Goal: Task Accomplishment & Management: Manage account settings

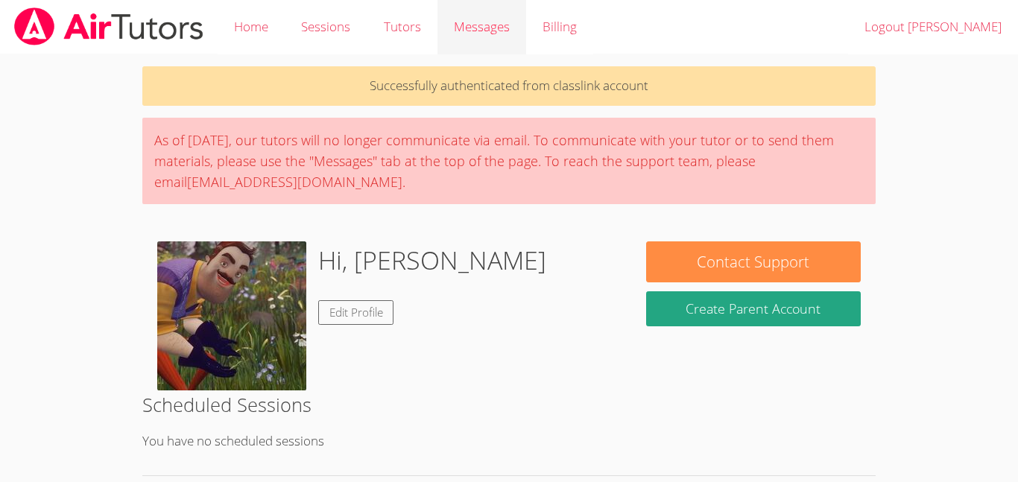
click at [485, 22] on span "Messages" at bounding box center [482, 26] width 56 height 17
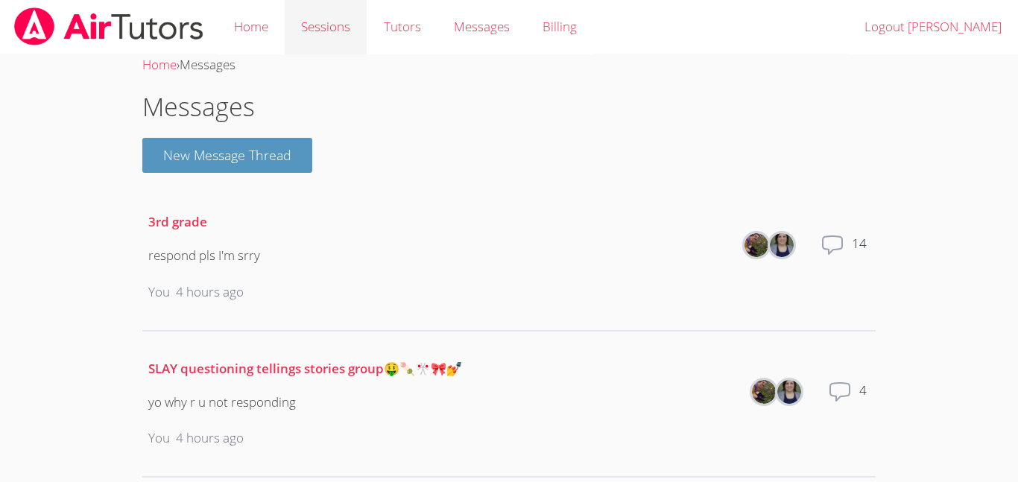
click at [327, 23] on link "Sessions" at bounding box center [326, 27] width 82 height 54
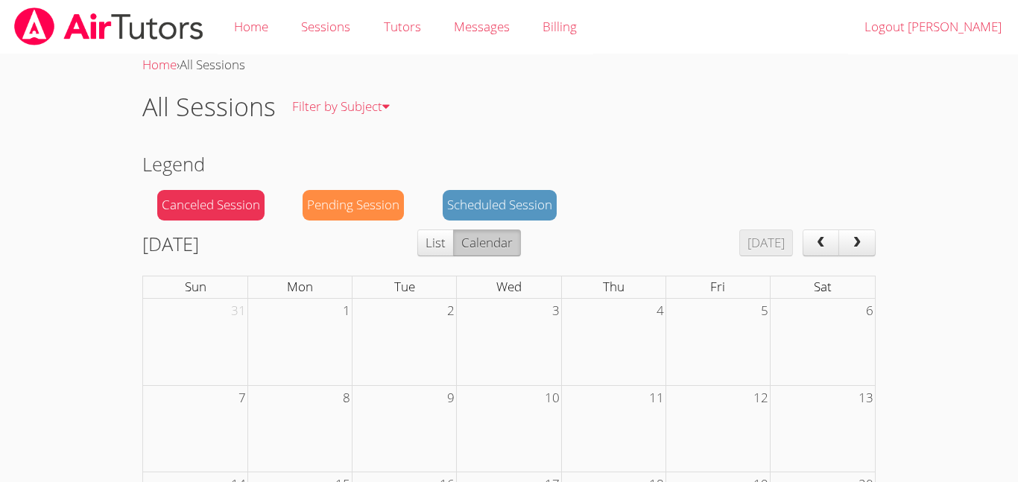
click at [209, 191] on div "Canceled Session" at bounding box center [210, 205] width 107 height 31
click at [217, 201] on div "Canceled Session" at bounding box center [210, 205] width 107 height 31
click at [211, 199] on div "Canceled Session" at bounding box center [210, 205] width 107 height 31
click at [193, 189] on div "Home › All Sessions All Sessions Filter by Subject All Subjects Legend Canceled…" at bounding box center [509, 436] width 764 height 765
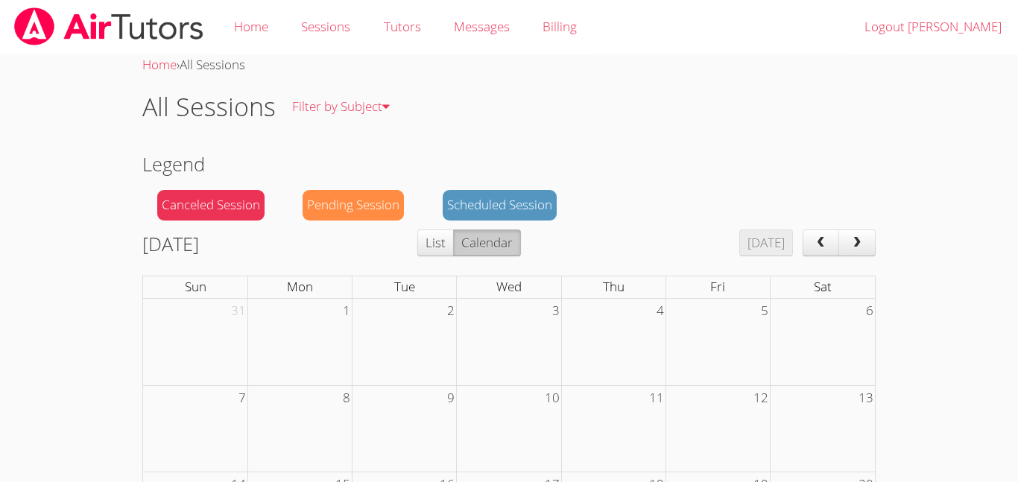
click at [374, 194] on div "Pending Session" at bounding box center [353, 205] width 101 height 31
click at [474, 189] on div "Home › All Sessions All Sessions Filter by Subject All Subjects Legend Canceled…" at bounding box center [509, 436] width 764 height 765
click at [242, 24] on link "Home" at bounding box center [251, 27] width 67 height 54
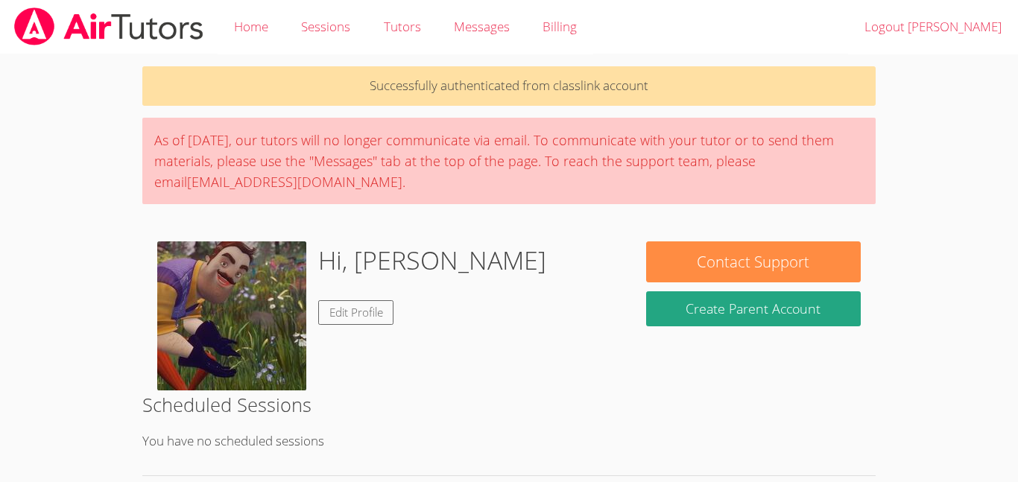
scroll to position [245, 0]
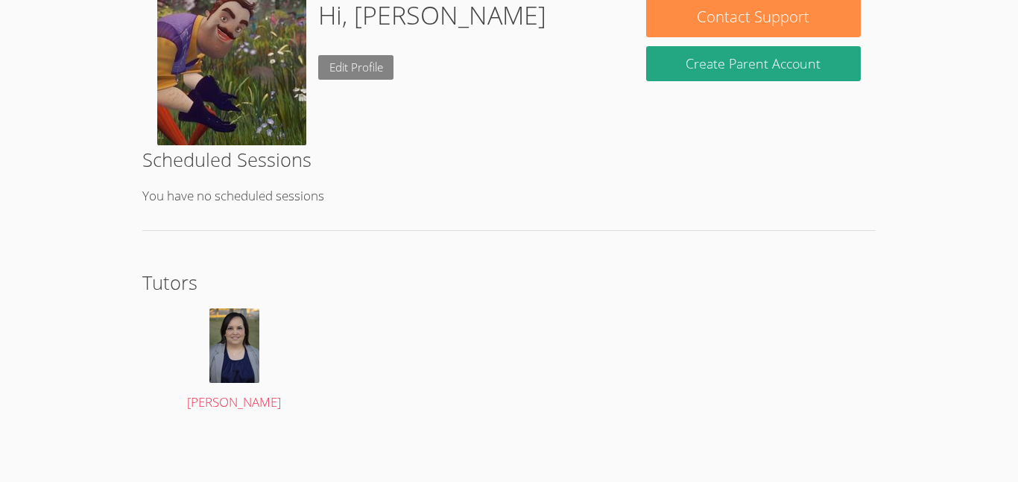
click at [388, 69] on link "Edit Profile" at bounding box center [356, 67] width 76 height 25
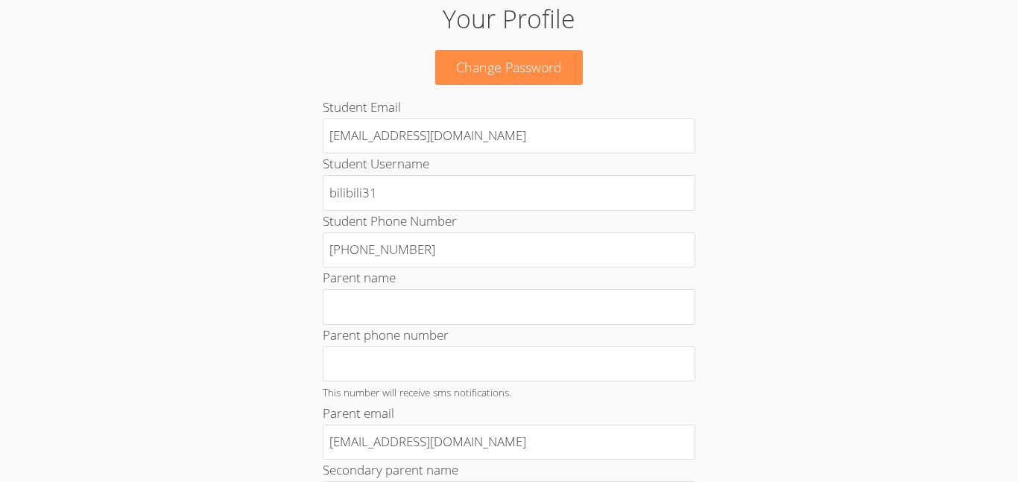
scroll to position [92, 0]
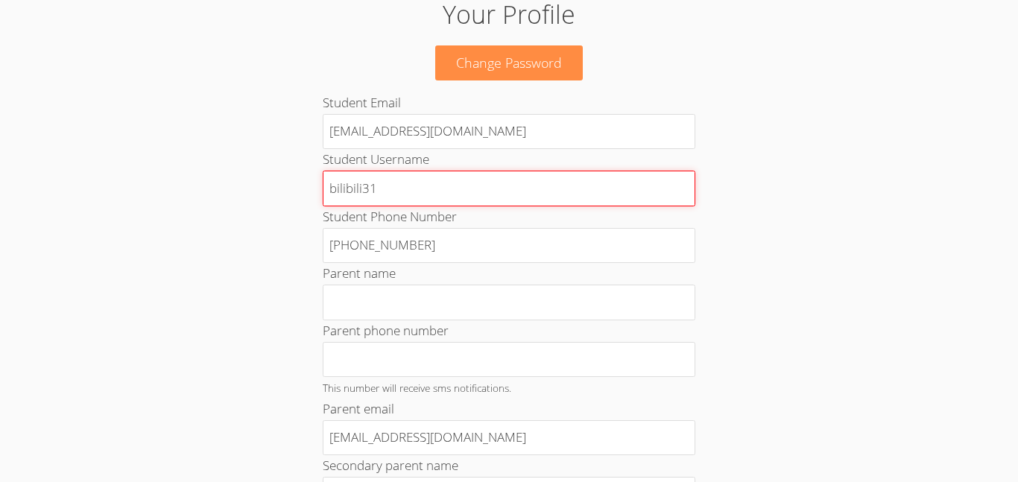
click at [456, 197] on input "bilibili31" at bounding box center [509, 189] width 373 height 36
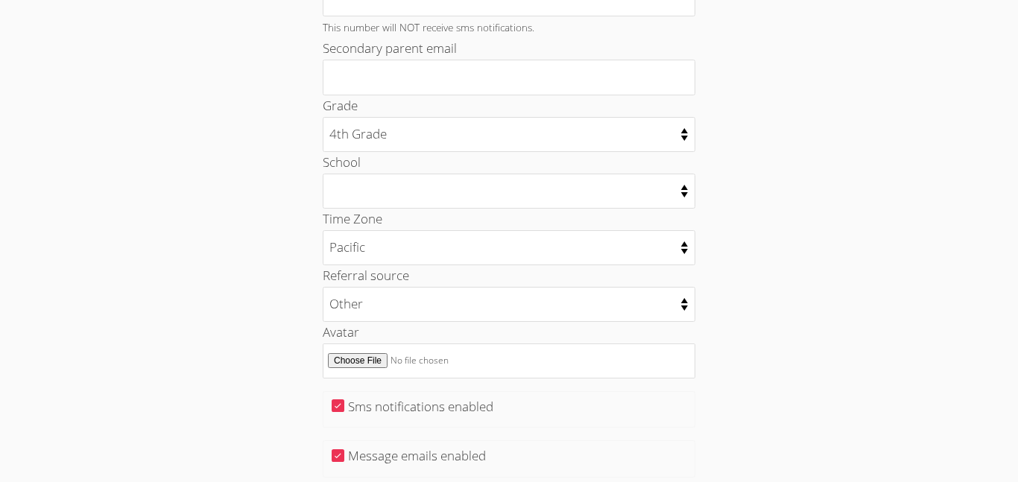
scroll to position [776, 0]
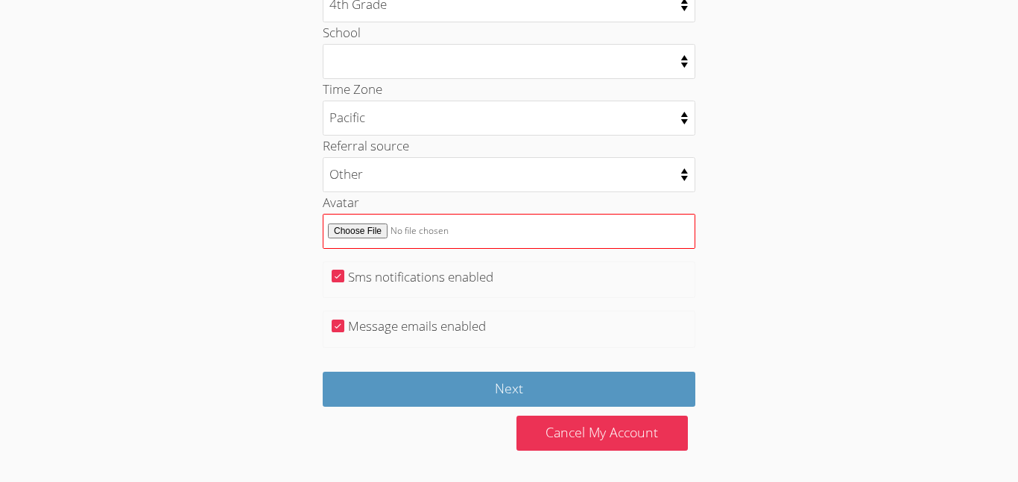
type input "bilibili"
click at [441, 219] on input "Avatar" at bounding box center [509, 231] width 373 height 35
type input "C:\fakepath\anoko.jpeg"
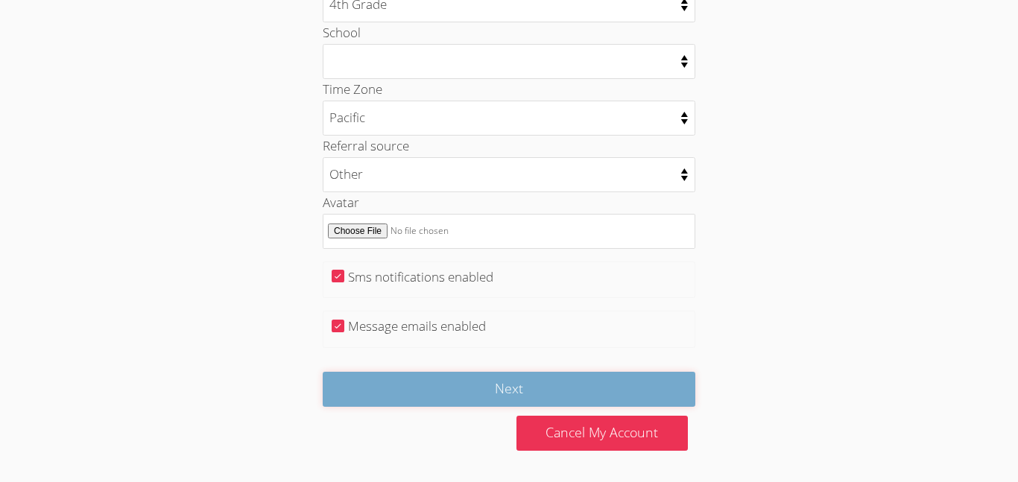
click at [605, 385] on input "Next" at bounding box center [509, 389] width 373 height 35
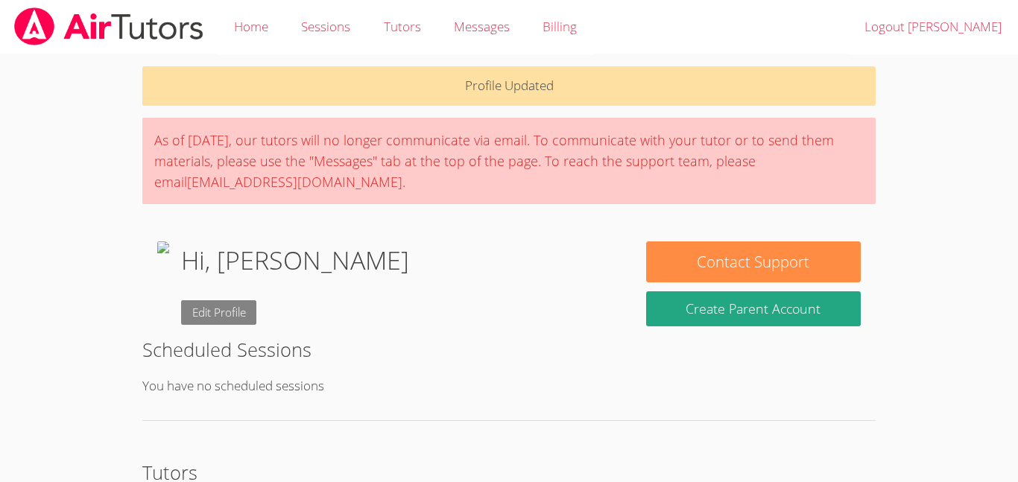
click at [257, 318] on link "Edit Profile" at bounding box center [219, 312] width 76 height 25
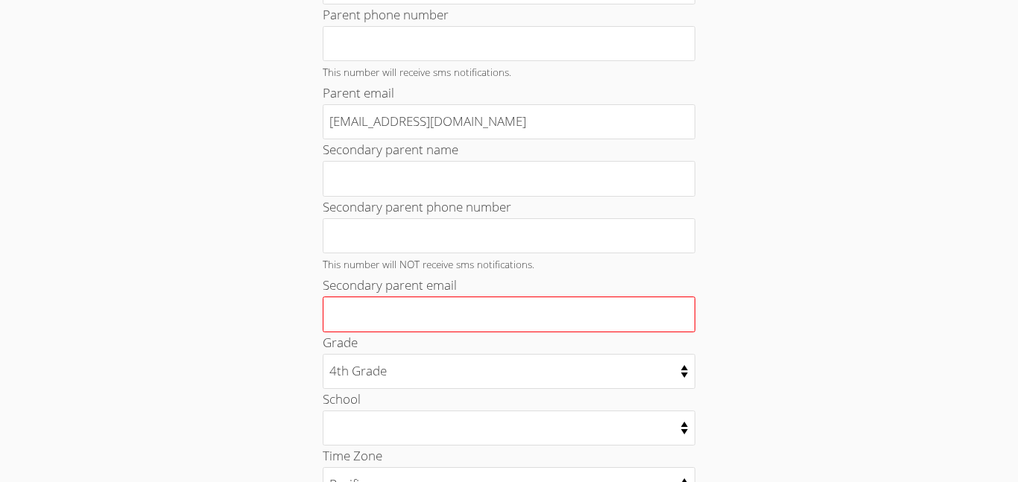
scroll to position [776, 0]
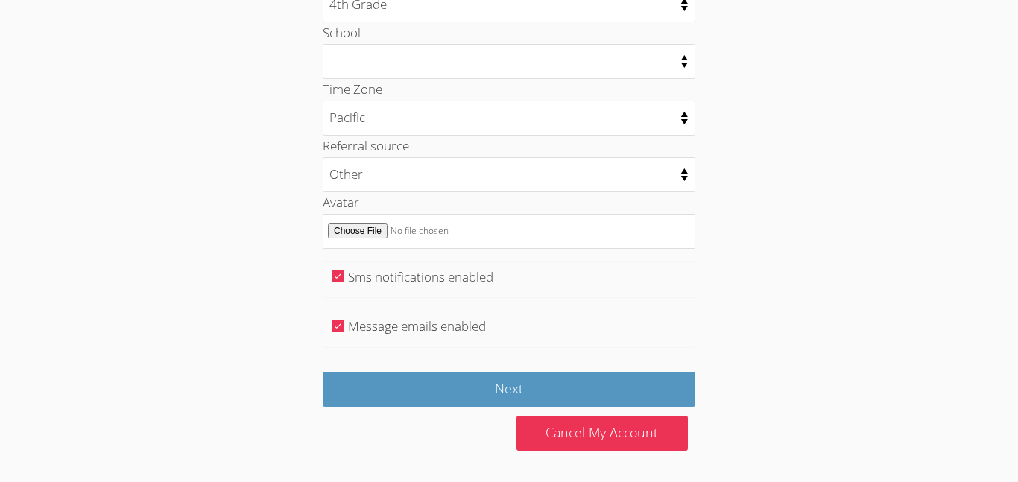
click at [545, 204] on div "Avatar" at bounding box center [509, 220] width 373 height 57
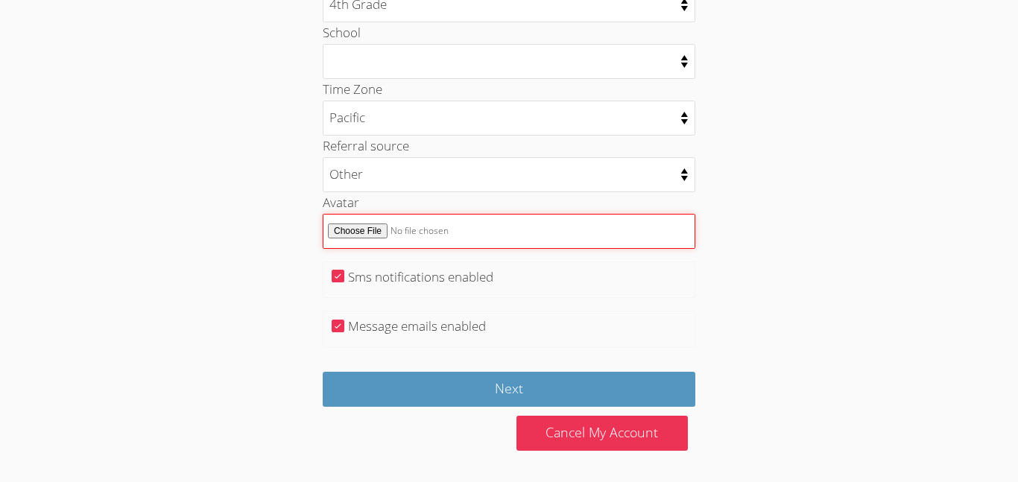
click at [553, 220] on input "Avatar" at bounding box center [509, 231] width 373 height 35
type input "C:\fakepath\bru.jpeg"
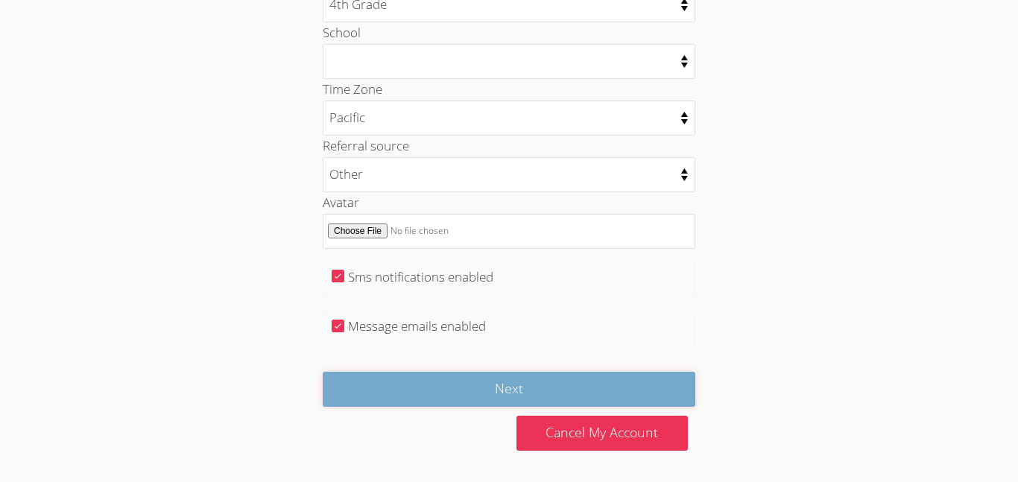
click at [603, 391] on input "Next" at bounding box center [509, 389] width 373 height 35
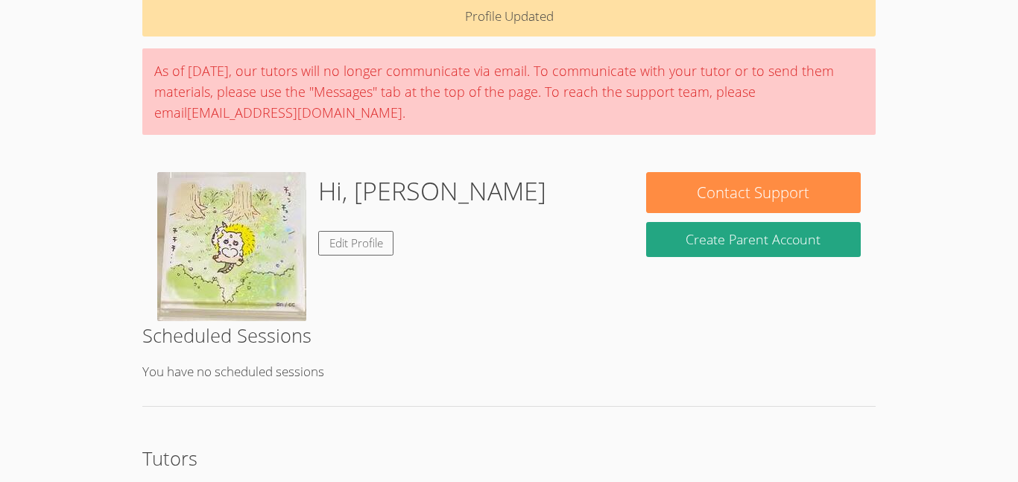
scroll to position [69, 0]
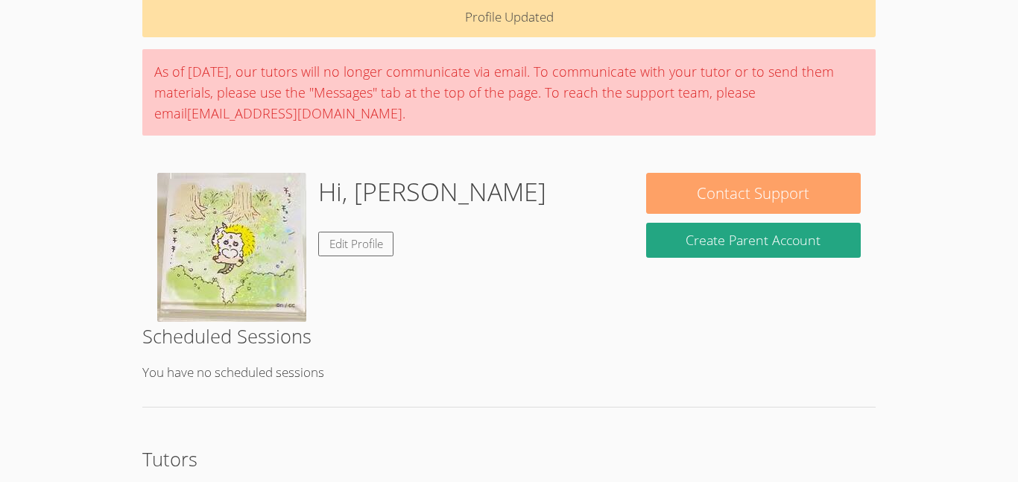
click at [686, 197] on button "Contact Support" at bounding box center [753, 193] width 215 height 41
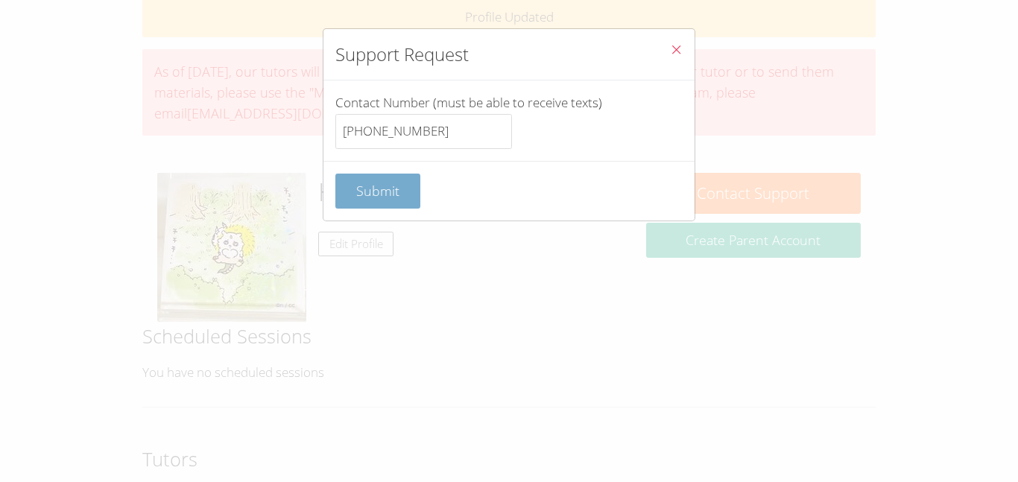
click at [382, 208] on button "Submit" at bounding box center [377, 191] width 85 height 35
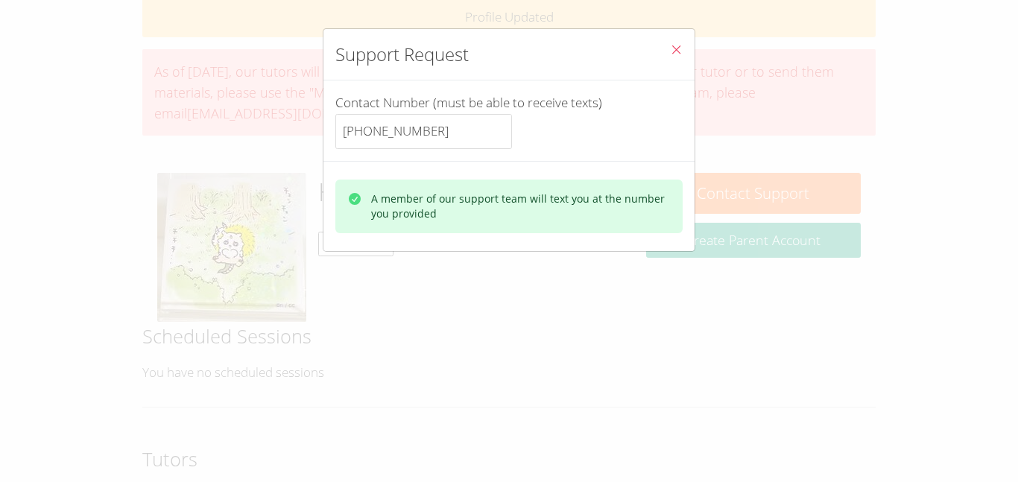
click at [683, 48] on button "Close" at bounding box center [676, 51] width 37 height 45
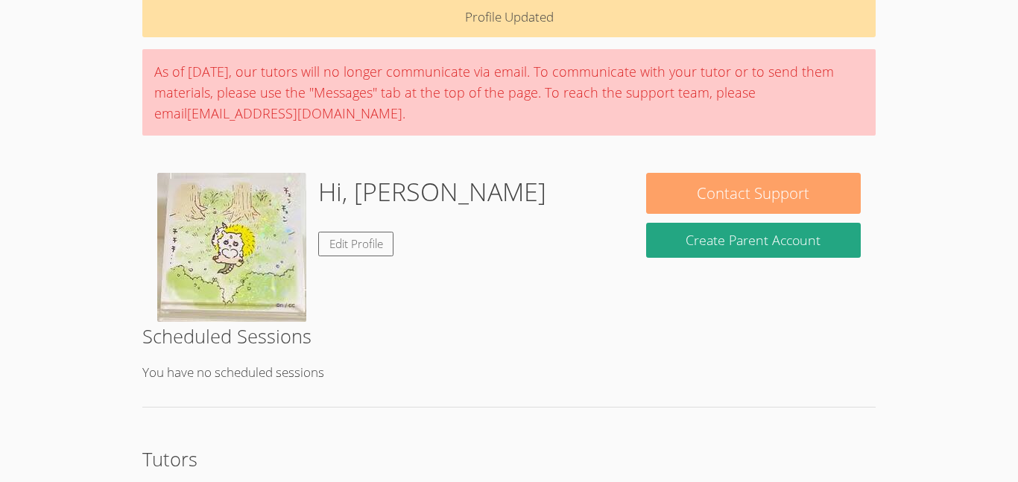
click at [654, 177] on button "Contact Support" at bounding box center [753, 193] width 215 height 41
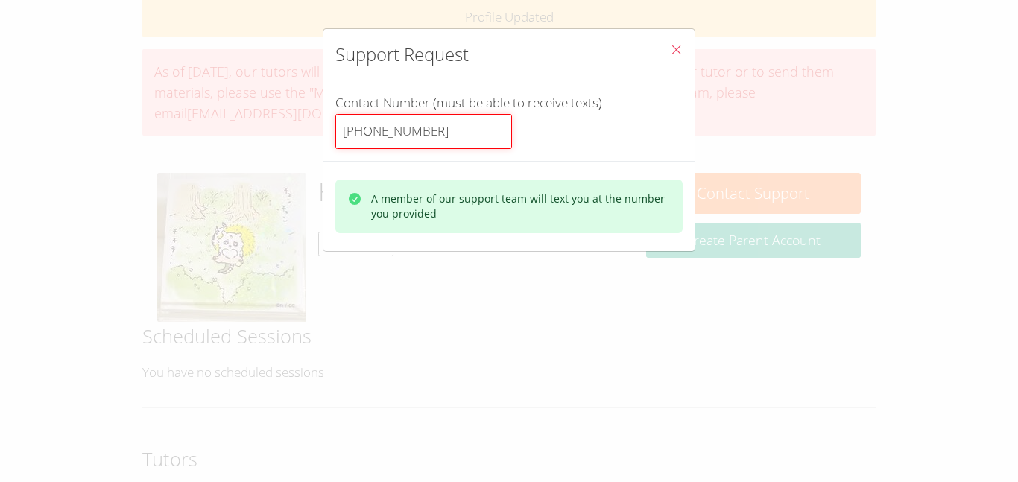
click at [469, 133] on input "+14242009958" at bounding box center [423, 132] width 177 height 36
click at [678, 59] on span "Close" at bounding box center [676, 50] width 13 height 17
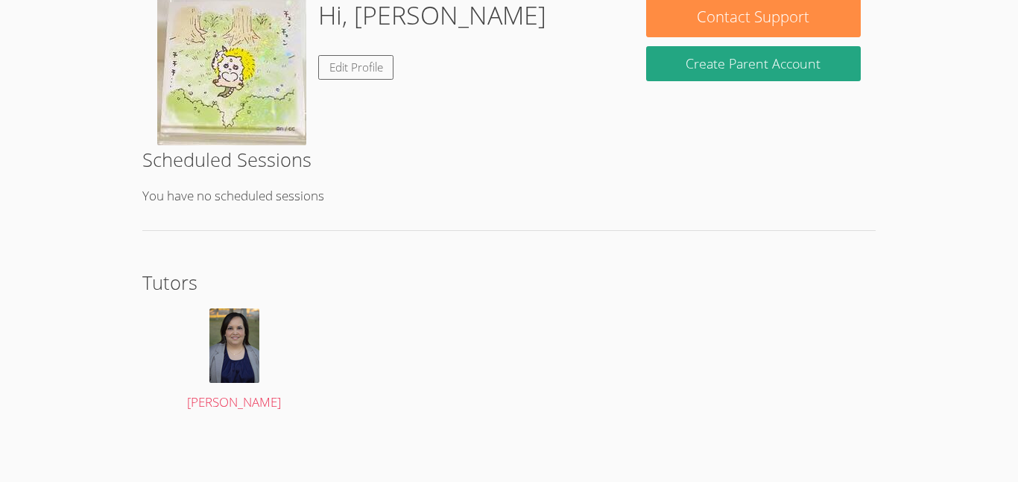
scroll to position [245, 0]
click at [258, 329] on img at bounding box center [234, 346] width 50 height 75
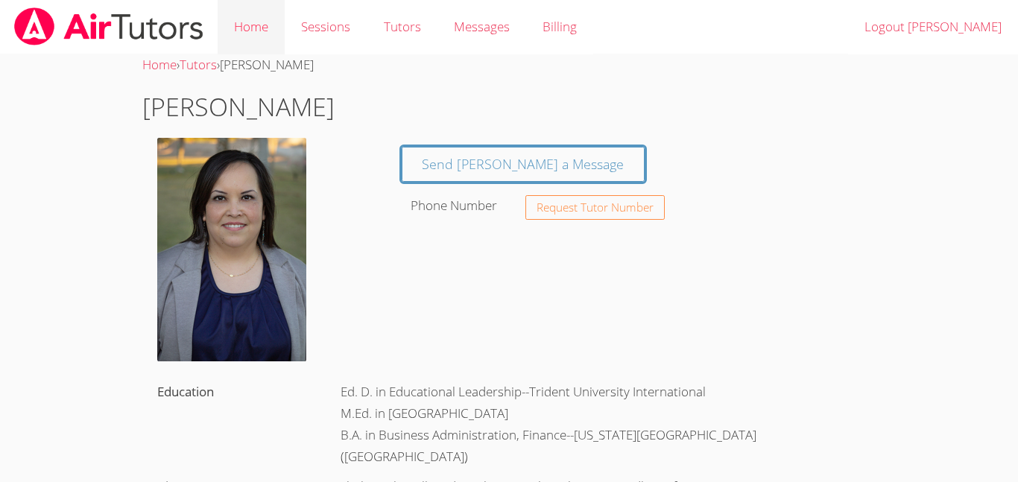
click at [278, 15] on link "Home" at bounding box center [251, 27] width 67 height 54
